Goal: Information Seeking & Learning: Learn about a topic

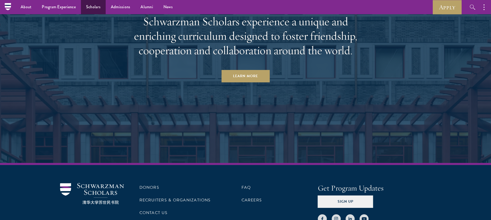
scroll to position [2680, 0]
click at [93, 11] on link "Scholars" at bounding box center [93, 7] width 25 height 14
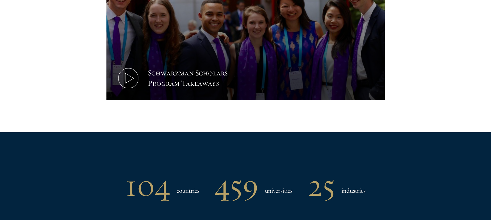
scroll to position [568, 0]
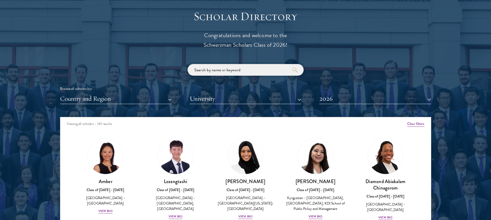
click at [237, 68] on input "search" at bounding box center [246, 70] width 116 height 12
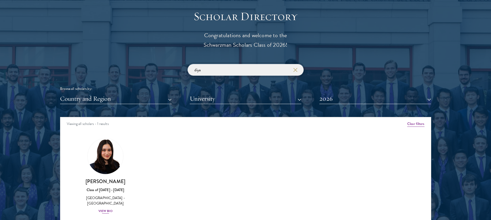
type input "diya"
click at [103, 209] on div "View Bio" at bounding box center [105, 210] width 14 height 5
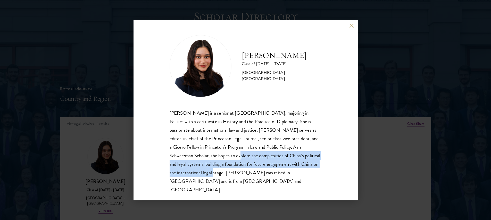
drag, startPoint x: 185, startPoint y: 159, endPoint x: 320, endPoint y: 166, distance: 135.3
click at [320, 166] on div "[PERSON_NAME] is a senior at [GEOGRAPHIC_DATA], majoring in Politics with a cer…" at bounding box center [246, 151] width 152 height 85
click at [350, 28] on button at bounding box center [352, 25] width 4 height 4
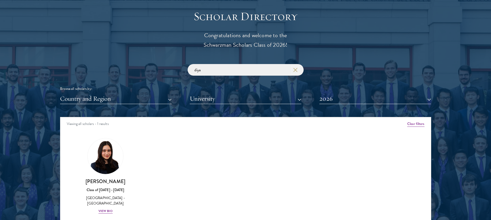
click at [297, 71] on icon "button" at bounding box center [295, 70] width 4 height 4
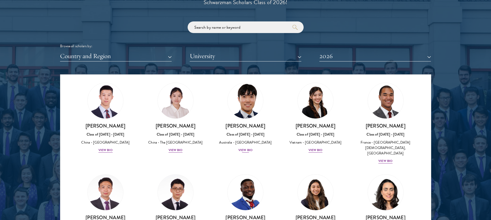
scroll to position [1303, 0]
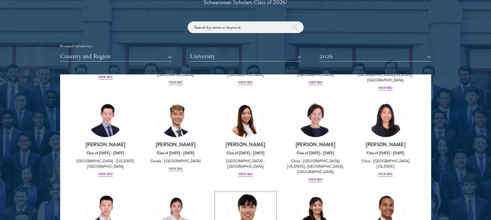
click at [247, 191] on img at bounding box center [245, 210] width 39 height 39
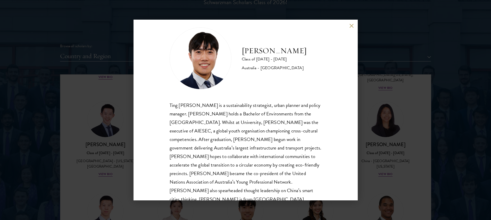
scroll to position [18, 0]
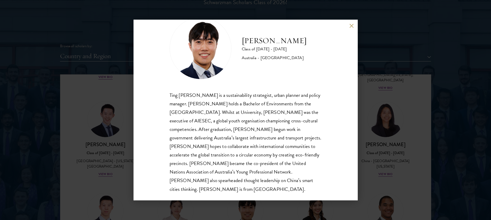
click at [385, 123] on div "[PERSON_NAME] Class of [DATE] - [DATE] [GEOGRAPHIC_DATA] - [GEOGRAPHIC_DATA] Ti…" at bounding box center [245, 110] width 491 height 220
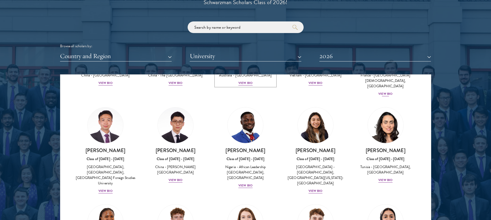
scroll to position [1573, 0]
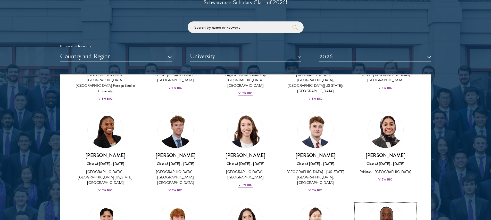
click at [383, 202] on img at bounding box center [385, 221] width 39 height 39
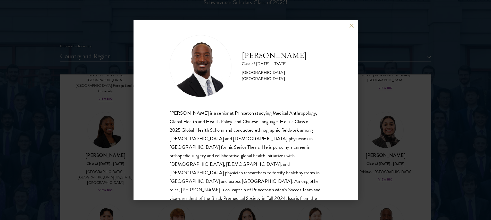
click at [391, 129] on div "[PERSON_NAME] Class of [DATE] - [DATE] [GEOGRAPHIC_DATA] - [GEOGRAPHIC_DATA] [P…" at bounding box center [245, 110] width 491 height 220
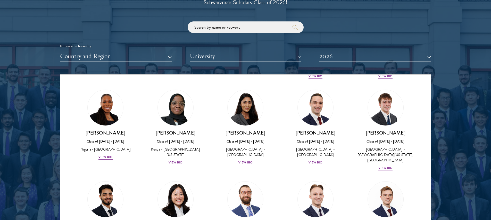
scroll to position [1965, 0]
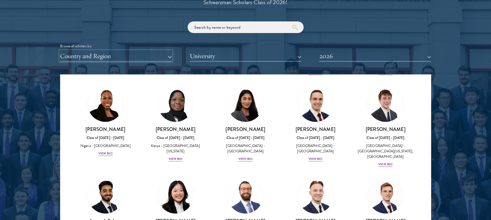
click at [163, 56] on button "Country and Region" at bounding box center [116, 56] width 112 height 11
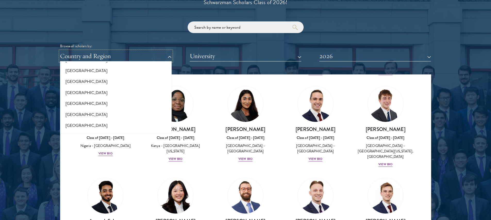
scroll to position [1034, 0]
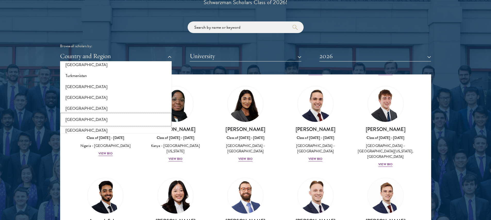
click at [111, 118] on button "[GEOGRAPHIC_DATA]" at bounding box center [116, 119] width 109 height 11
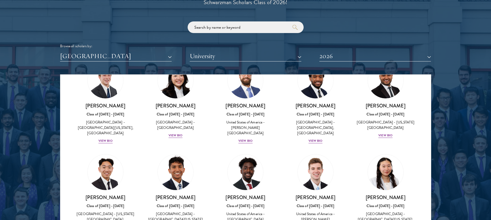
scroll to position [862, 0]
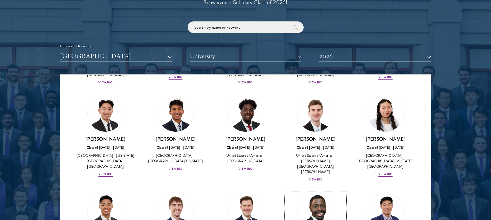
click at [308, 191] on img at bounding box center [315, 210] width 39 height 39
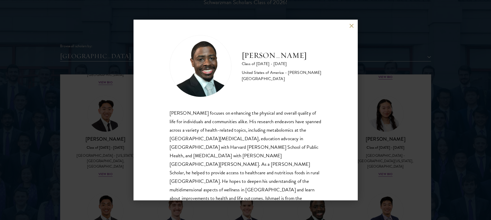
click at [392, 105] on div "[PERSON_NAME] Class of [DATE] - [DATE] [GEOGRAPHIC_DATA] - [PERSON_NAME][GEOGRA…" at bounding box center [245, 110] width 491 height 220
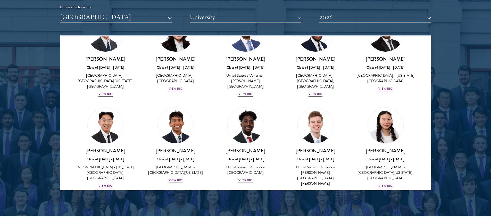
scroll to position [803, 0]
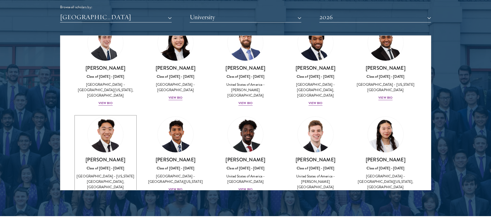
click at [111, 115] on img at bounding box center [105, 134] width 39 height 39
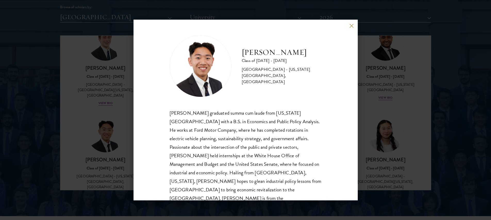
click at [352, 26] on button at bounding box center [352, 25] width 4 height 4
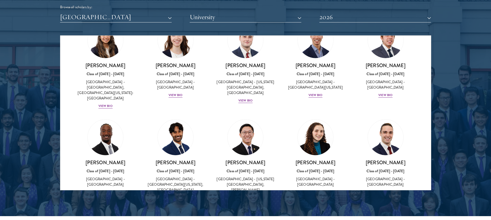
scroll to position [559, 0]
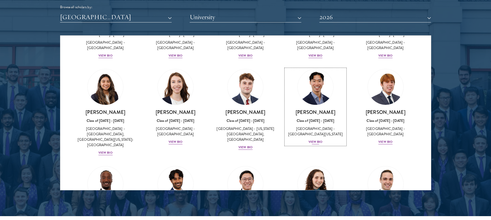
click at [309, 67] on img at bounding box center [315, 86] width 39 height 39
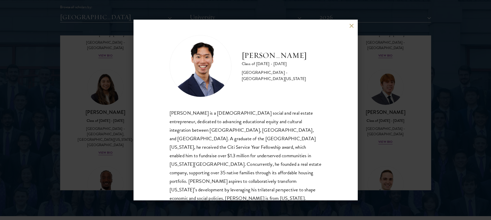
click at [350, 29] on div "[PERSON_NAME] Class of [DATE] - [DATE] [GEOGRAPHIC_DATA] - [GEOGRAPHIC_DATA][US…" at bounding box center [246, 110] width 224 height 180
click at [351, 26] on button at bounding box center [352, 25] width 4 height 4
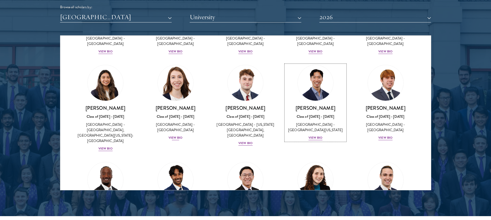
scroll to position [565, 0]
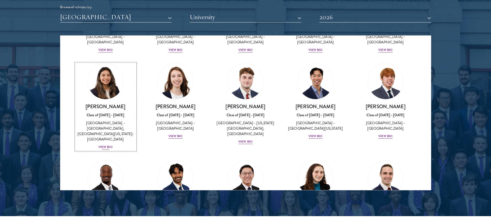
click at [94, 62] on img at bounding box center [105, 81] width 39 height 39
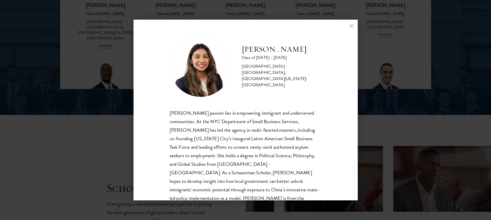
click at [349, 26] on div "[PERSON_NAME] Class of [DATE] - [DATE] [GEOGRAPHIC_DATA] - [GEOGRAPHIC_DATA], […" at bounding box center [246, 110] width 224 height 180
click at [351, 25] on button at bounding box center [352, 25] width 4 height 4
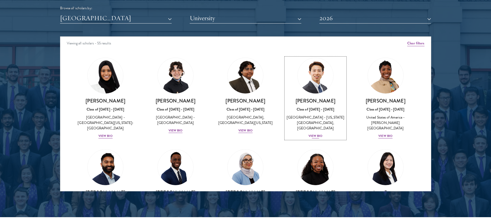
click at [313, 75] on img at bounding box center [315, 75] width 39 height 39
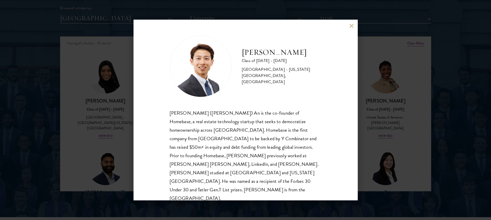
click at [350, 25] on button at bounding box center [352, 25] width 4 height 4
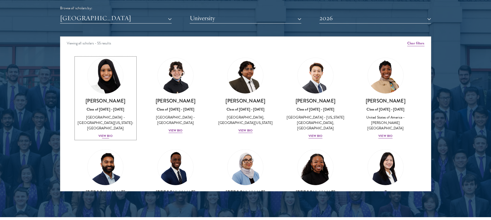
click at [119, 86] on img at bounding box center [105, 75] width 39 height 39
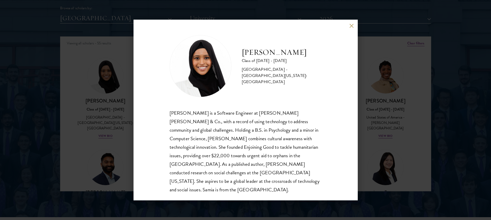
scroll to position [1, 0]
click at [352, 25] on button at bounding box center [352, 25] width 4 height 4
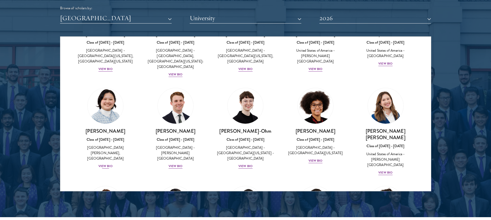
scroll to position [159, 0]
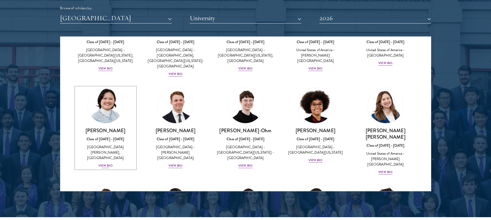
click at [109, 106] on img at bounding box center [105, 105] width 39 height 39
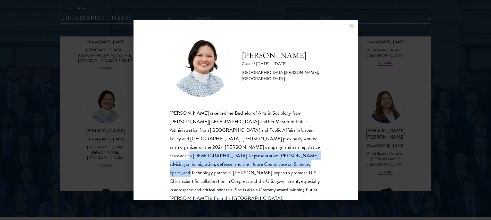
drag, startPoint x: 262, startPoint y: 145, endPoint x: 252, endPoint y: 165, distance: 23.2
click at [252, 165] on div "[PERSON_NAME] received her Bachelor of Arts in Sociology from [PERSON_NAME][GEO…" at bounding box center [246, 156] width 152 height 94
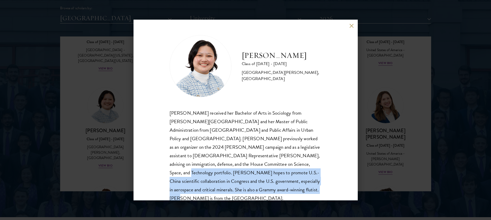
drag, startPoint x: 252, startPoint y: 165, endPoint x: 275, endPoint y: 194, distance: 37.2
click at [275, 194] on div "[PERSON_NAME] Class of [DATE] - [DATE] [GEOGRAPHIC_DATA] - [PERSON_NAME][GEOGRA…" at bounding box center [246, 110] width 224 height 180
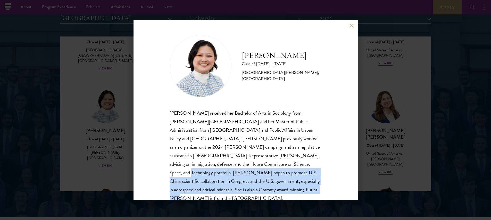
scroll to position [643, 0]
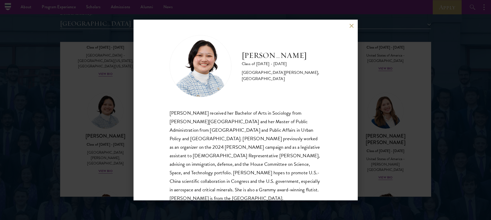
click at [349, 24] on div "[PERSON_NAME] Class of [DATE] - [DATE] [GEOGRAPHIC_DATA] - [PERSON_NAME][GEOGRA…" at bounding box center [246, 110] width 224 height 180
click at [350, 26] on button at bounding box center [352, 25] width 4 height 4
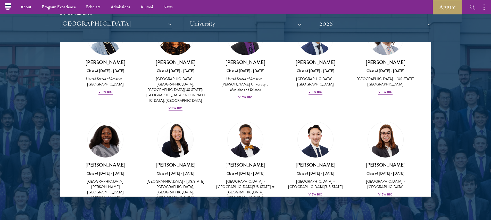
scroll to position [440, 0]
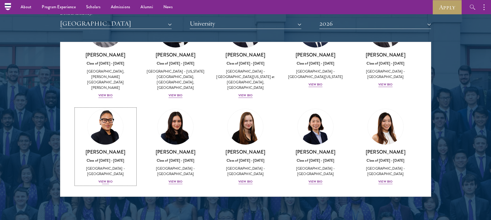
click at [109, 107] on img at bounding box center [105, 126] width 39 height 39
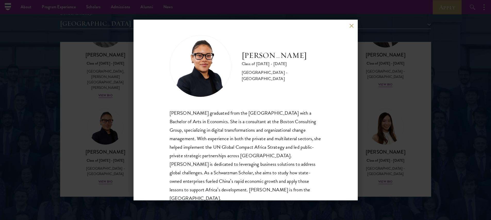
click at [352, 23] on div "[PERSON_NAME] Class of [DATE] - [DATE] [GEOGRAPHIC_DATA] - [GEOGRAPHIC_DATA] [P…" at bounding box center [246, 110] width 224 height 180
click at [352, 25] on button at bounding box center [352, 25] width 4 height 4
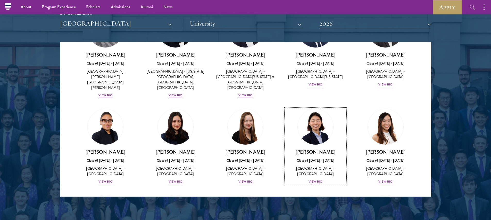
click at [317, 107] on img at bounding box center [315, 126] width 39 height 39
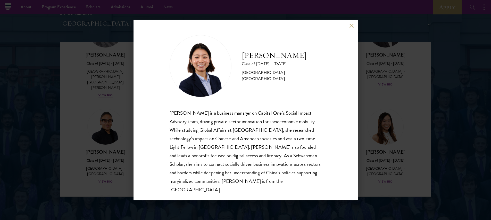
click at [353, 24] on button at bounding box center [352, 25] width 4 height 4
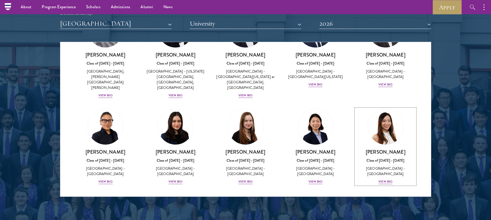
click at [377, 109] on img at bounding box center [386, 127] width 36 height 36
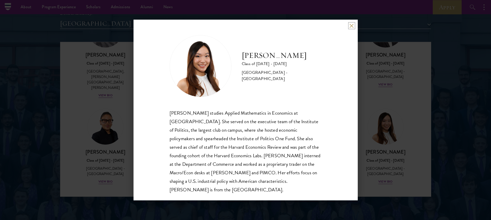
click at [351, 27] on button at bounding box center [352, 25] width 4 height 4
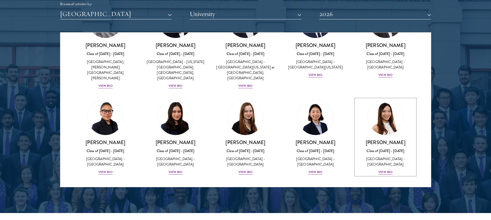
scroll to position [486, 0]
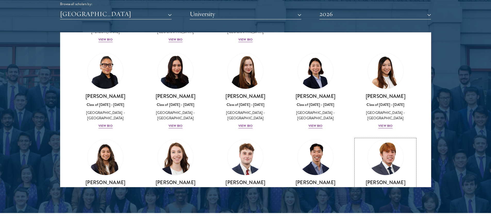
click at [379, 137] on img at bounding box center [385, 156] width 39 height 39
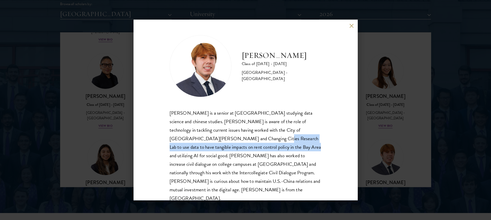
drag, startPoint x: 228, startPoint y: 140, endPoint x: 255, endPoint y: 149, distance: 29.2
click at [255, 149] on div "[PERSON_NAME] is a senior at [GEOGRAPHIC_DATA] studying data science and chines…" at bounding box center [246, 156] width 152 height 94
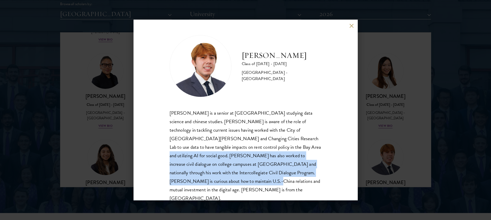
drag, startPoint x: 256, startPoint y: 148, endPoint x: 205, endPoint y: 185, distance: 63.0
click at [205, 185] on div "[PERSON_NAME] Class of [DATE] - [DATE] [GEOGRAPHIC_DATA] - [GEOGRAPHIC_DATA] [P…" at bounding box center [246, 110] width 224 height 180
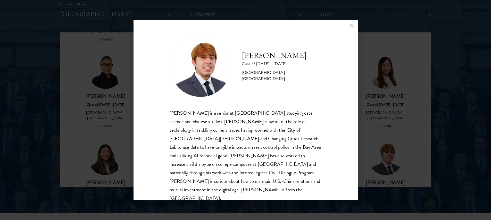
click at [349, 29] on div "[PERSON_NAME] Class of [DATE] - [DATE] [GEOGRAPHIC_DATA] - [GEOGRAPHIC_DATA] [P…" at bounding box center [246, 110] width 224 height 180
click at [350, 26] on button at bounding box center [352, 25] width 4 height 4
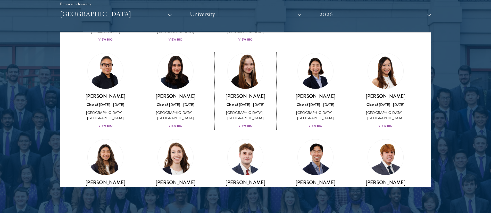
click at [243, 51] on img at bounding box center [245, 70] width 39 height 39
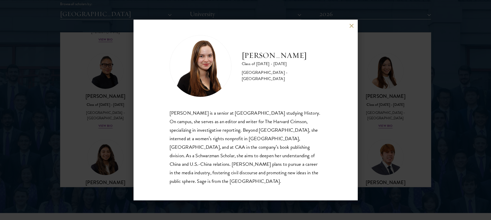
click at [179, 86] on img at bounding box center [201, 66] width 62 height 62
